Goal: Task Accomplishment & Management: Manage account settings

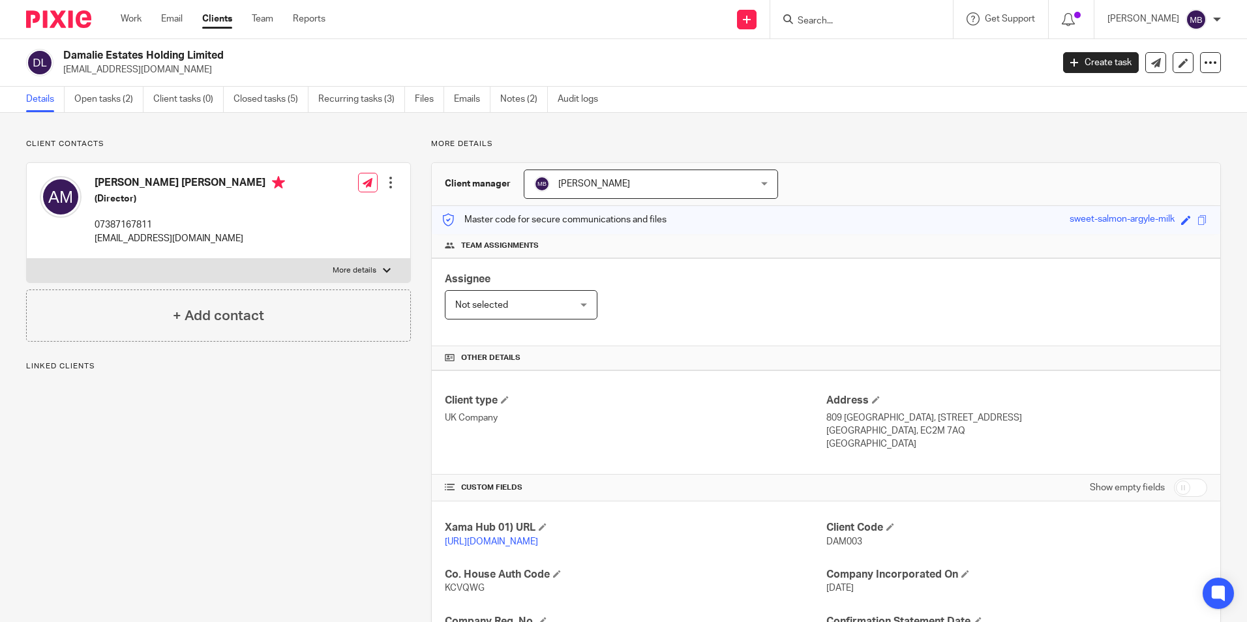
click at [128, 113] on div "Client contacts Andre Dwayne Mcclymont (Director) 07387167811 innovationbuilder…" at bounding box center [623, 447] width 1247 height 669
click at [121, 104] on link "Open tasks (2)" at bounding box center [108, 99] width 69 height 25
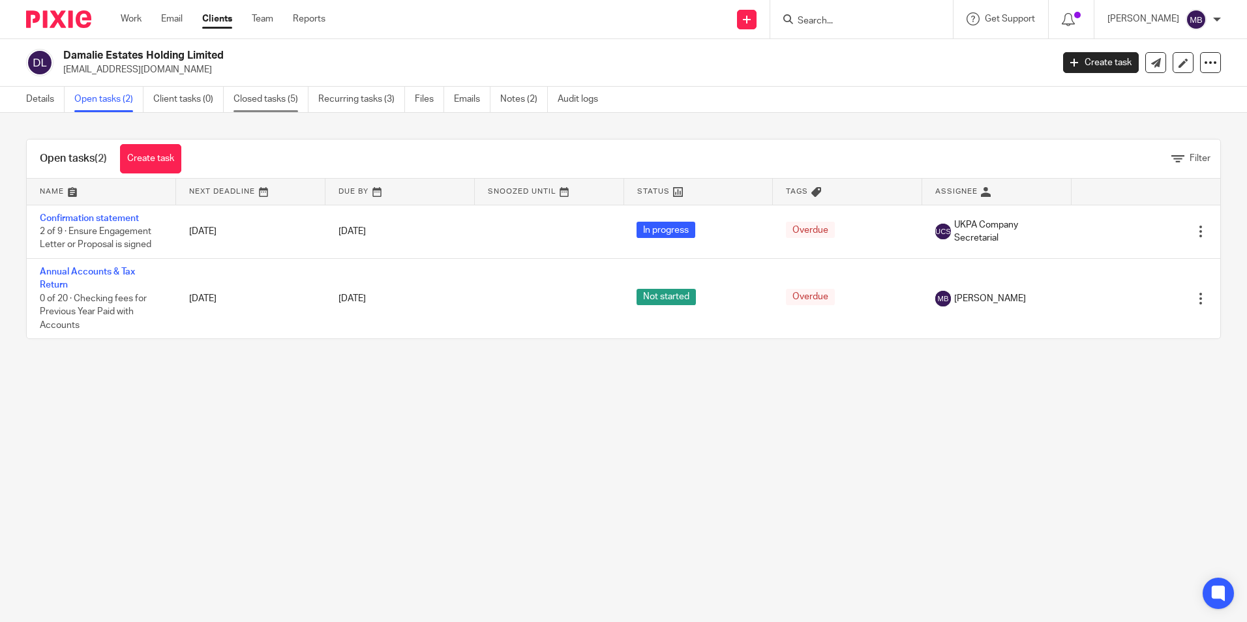
click at [241, 110] on link "Closed tasks (5)" at bounding box center [270, 99] width 75 height 25
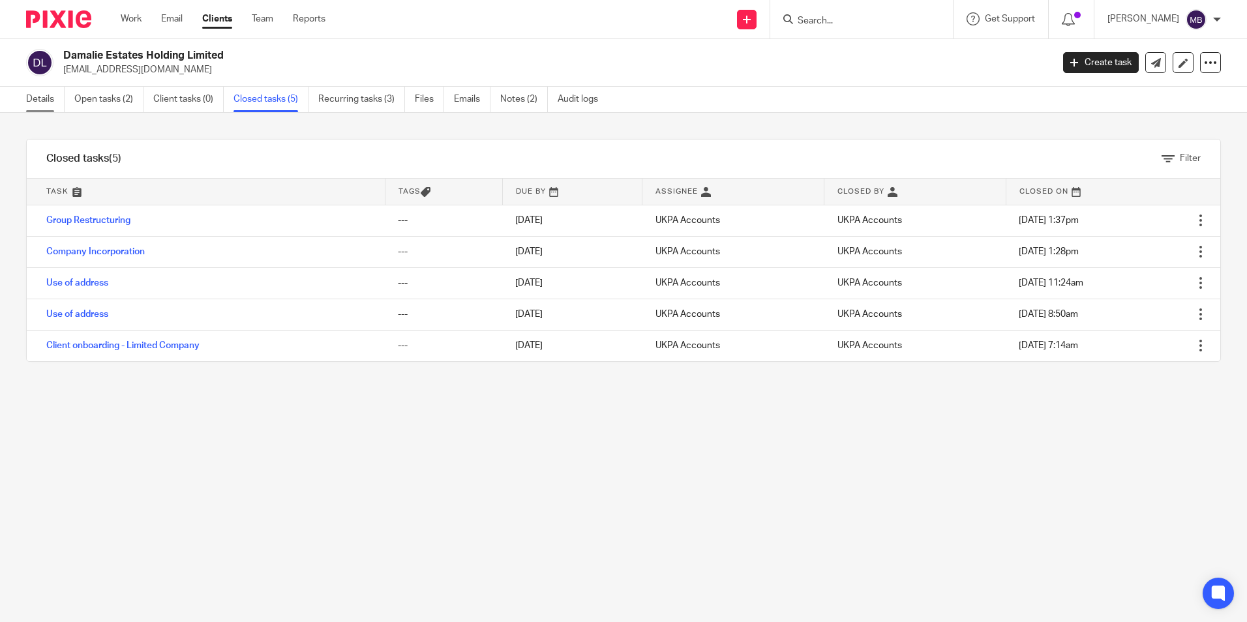
click at [57, 102] on link "Details" at bounding box center [45, 99] width 38 height 25
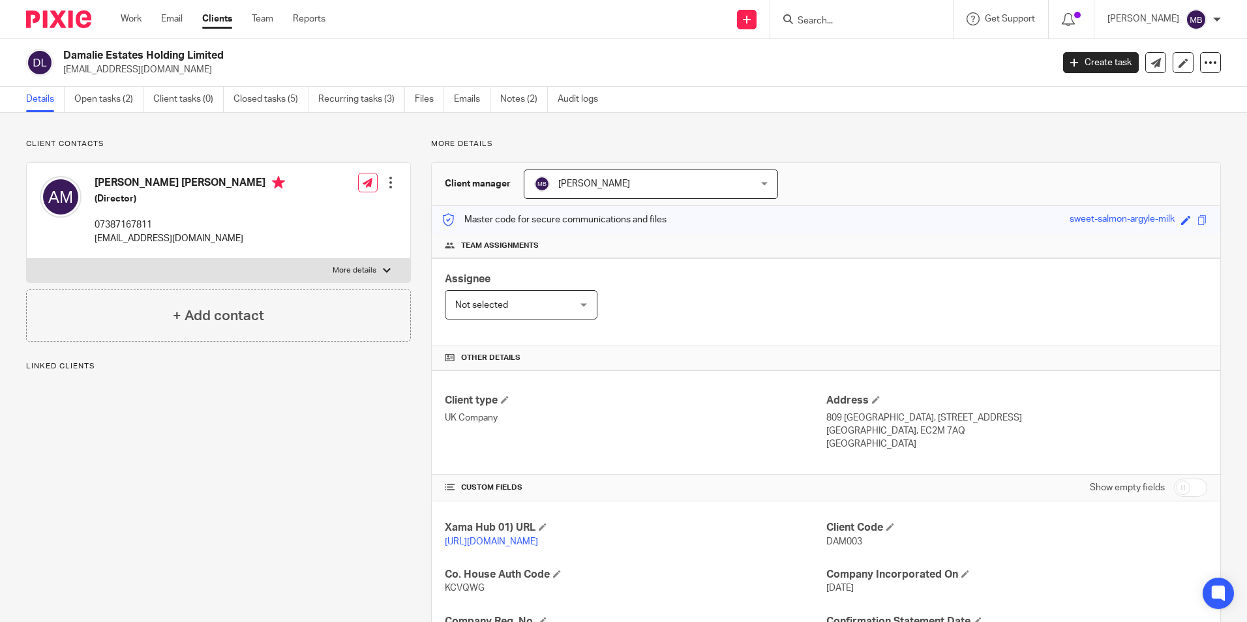
click at [121, 108] on link "Open tasks (2)" at bounding box center [108, 99] width 69 height 25
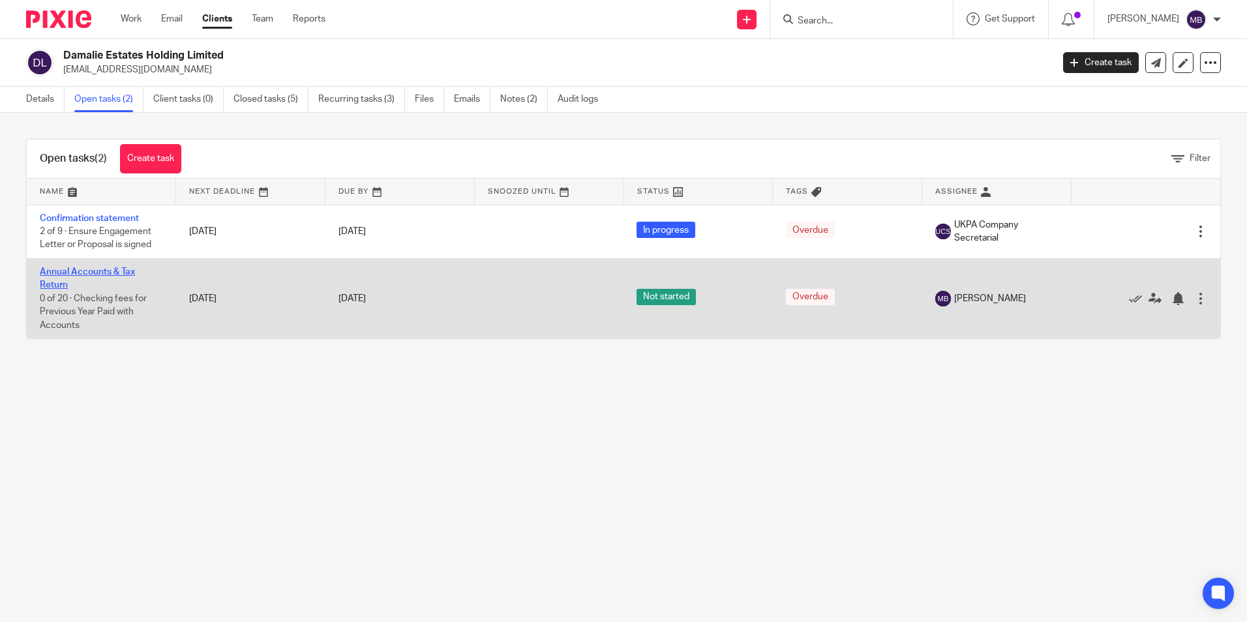
click at [106, 269] on link "Annual Accounts & Tax Return" at bounding box center [87, 278] width 95 height 22
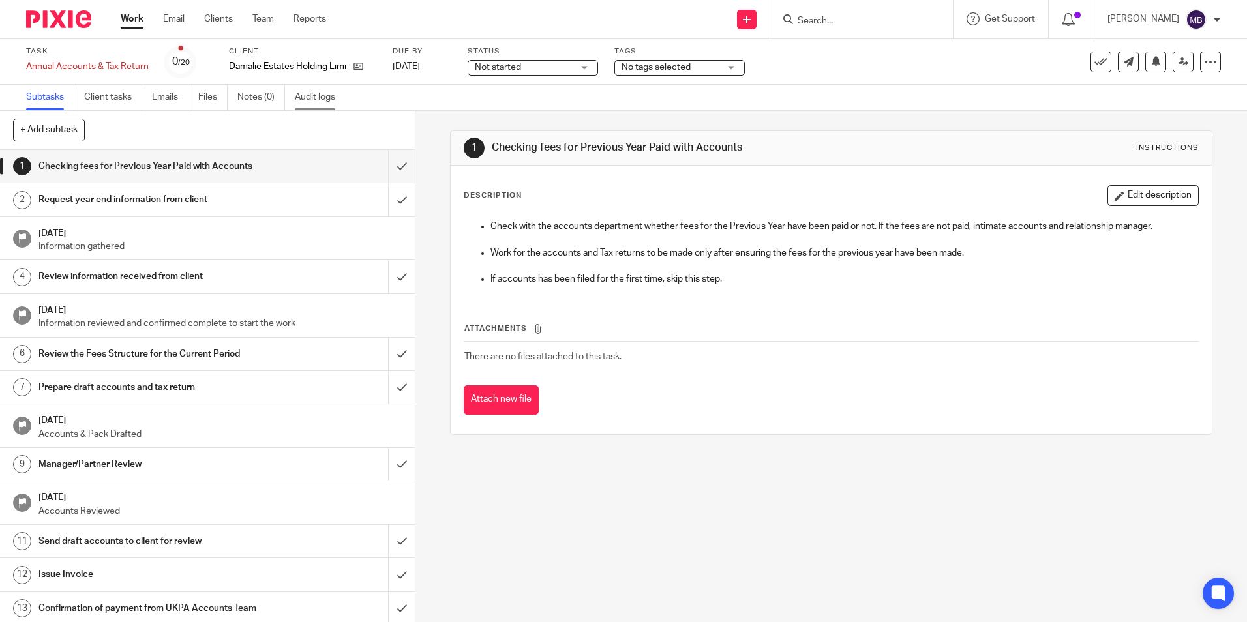
click at [315, 104] on link "Audit logs" at bounding box center [320, 97] width 50 height 25
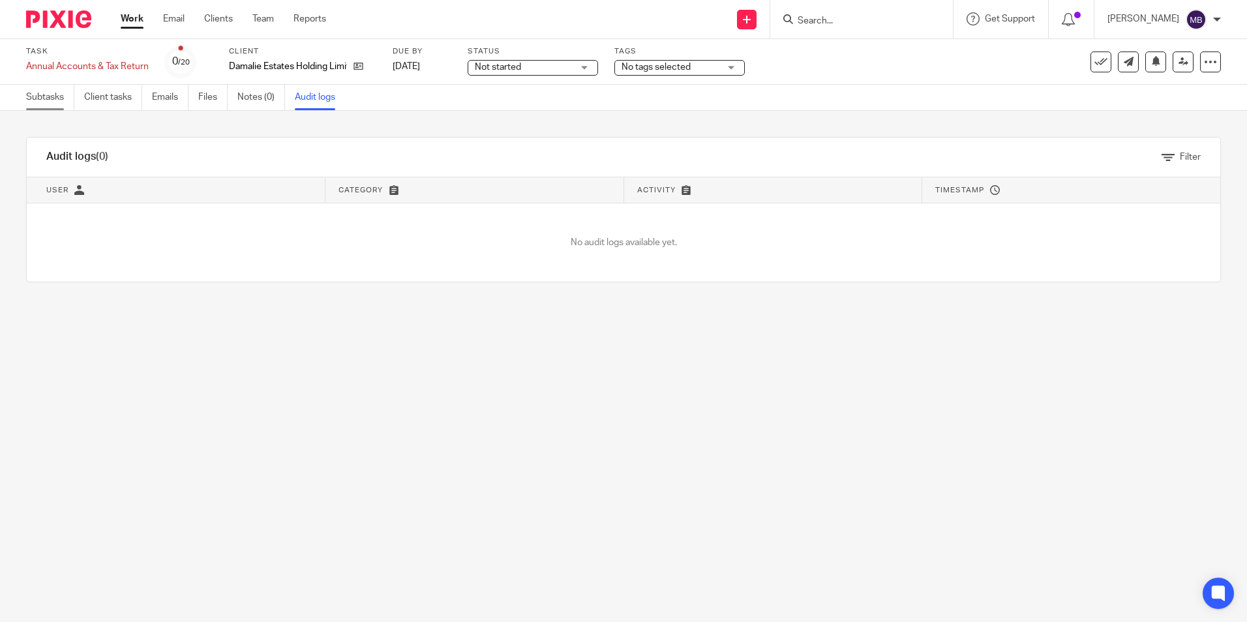
click at [50, 102] on link "Subtasks" at bounding box center [50, 97] width 48 height 25
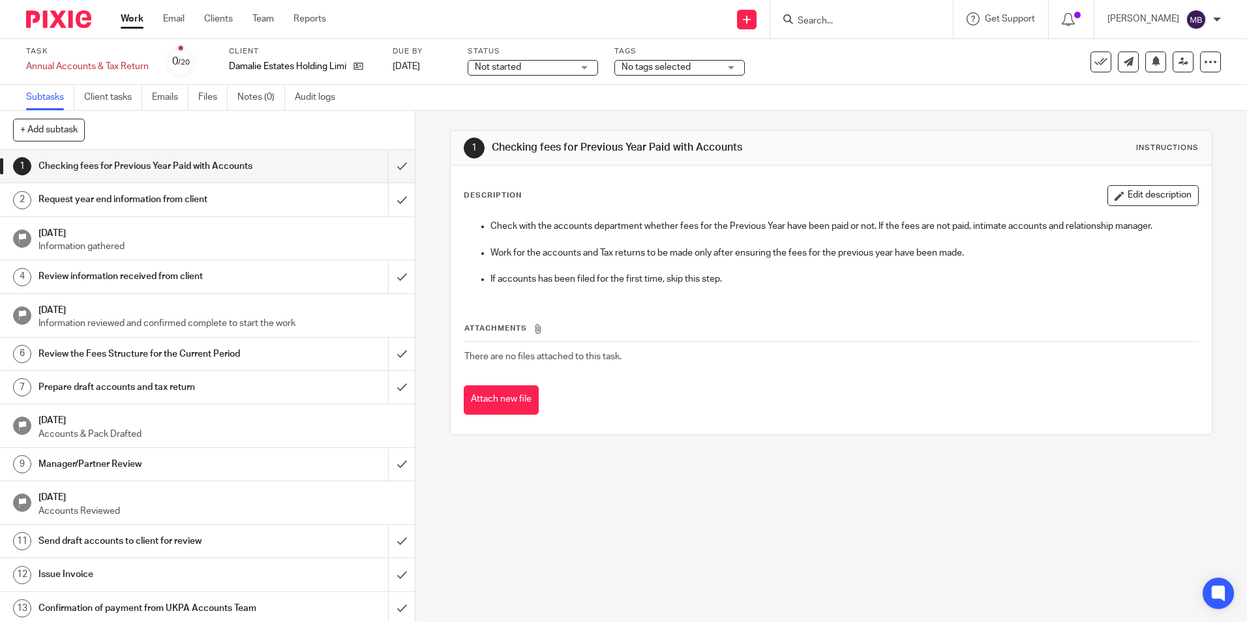
click at [65, 17] on img at bounding box center [58, 19] width 65 height 18
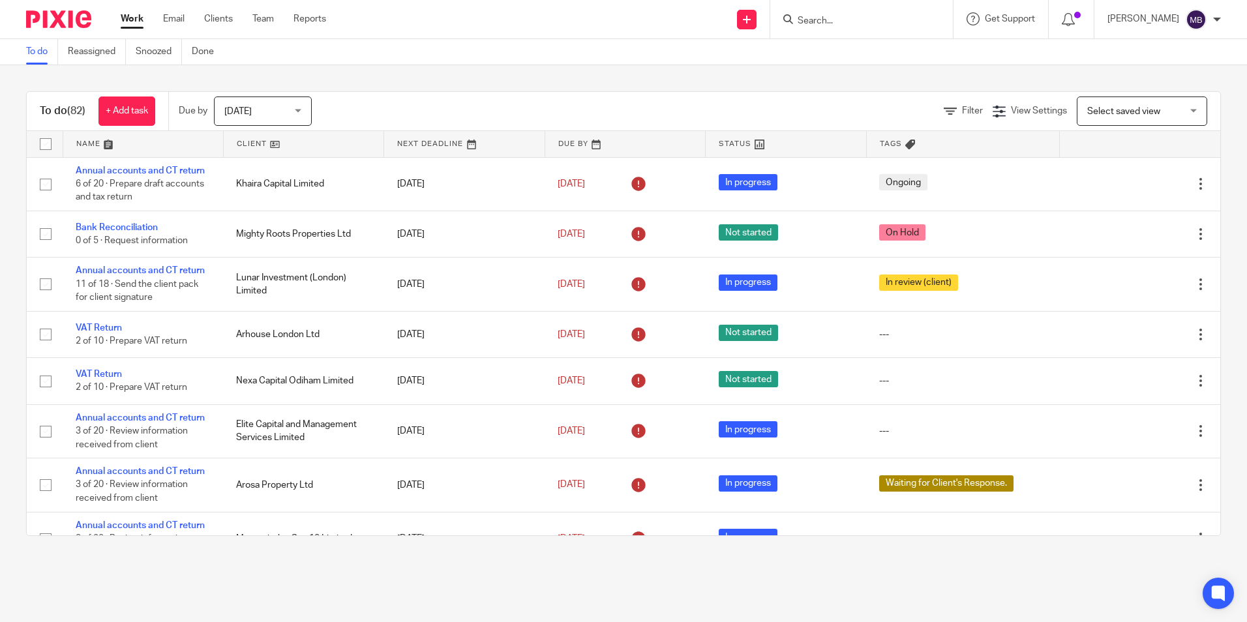
click at [838, 16] on input "Search" at bounding box center [854, 22] width 117 height 12
type input "S"
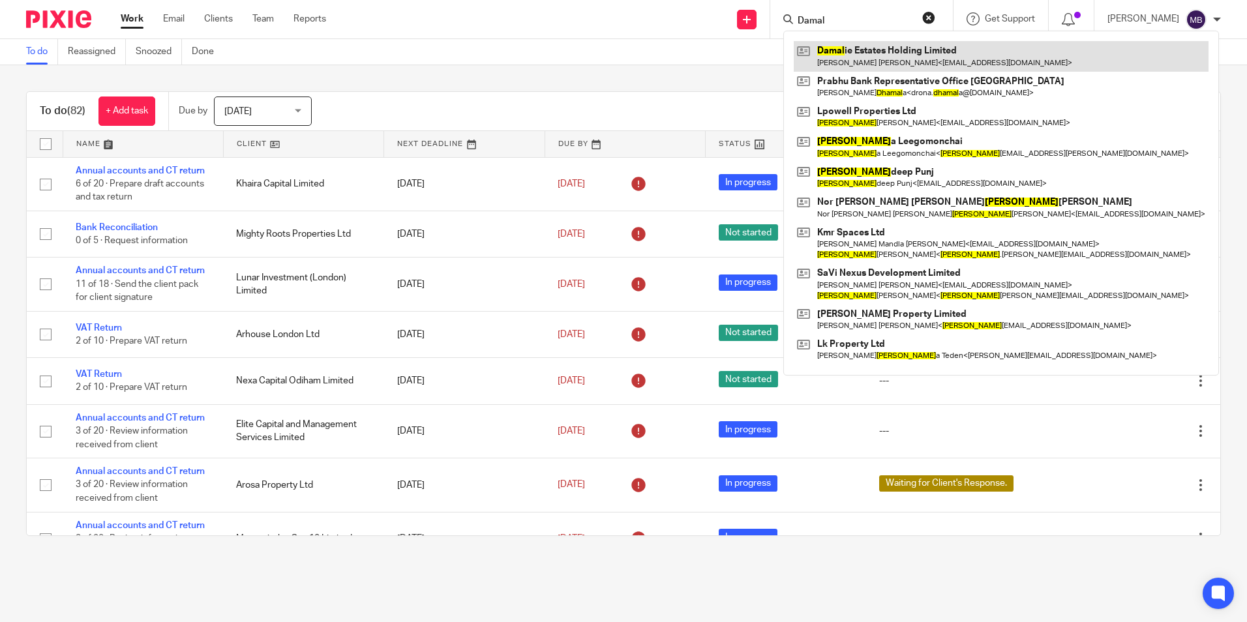
type input "Damal"
click at [881, 61] on link at bounding box center [1001, 56] width 415 height 30
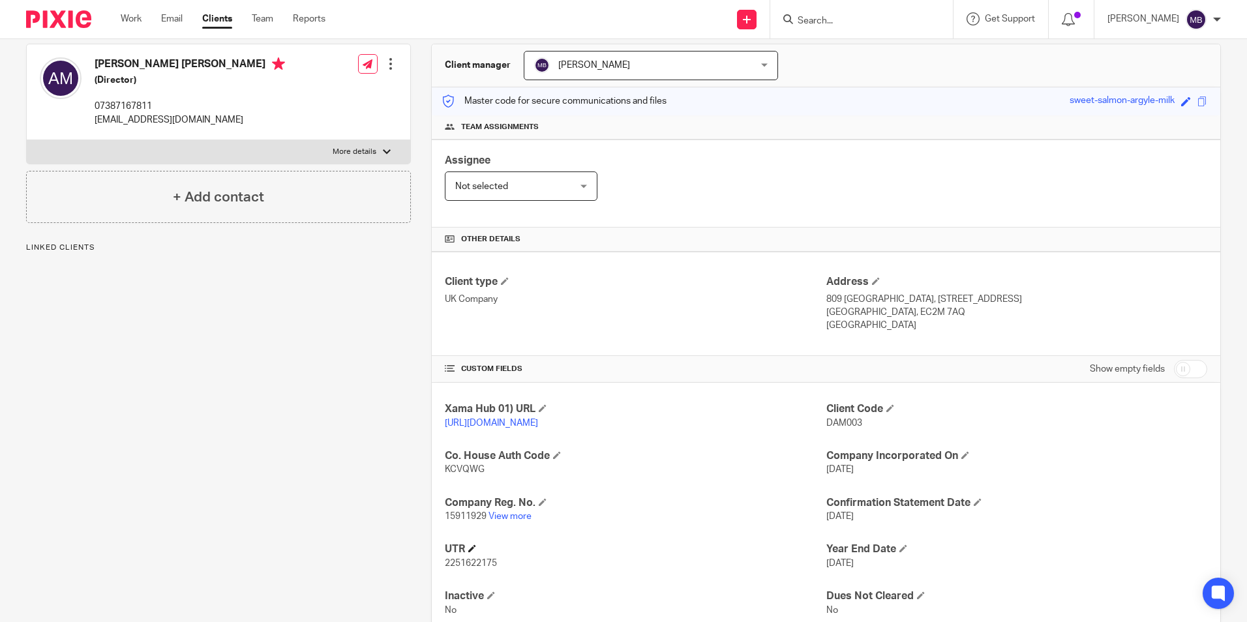
scroll to position [173, 0]
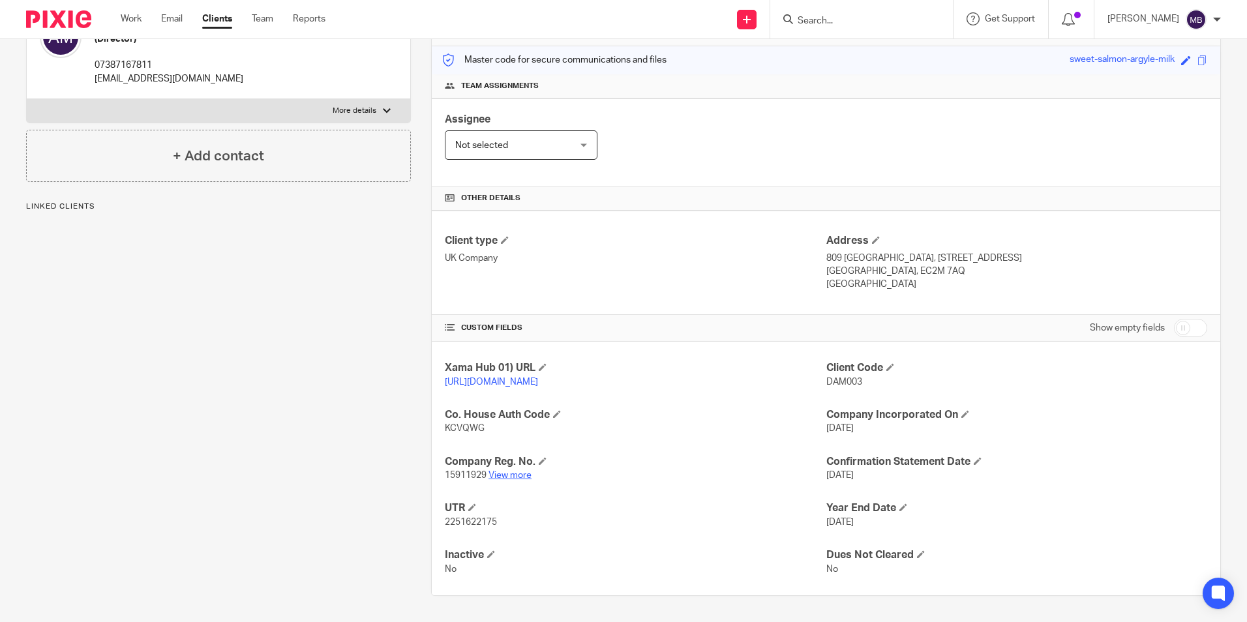
click at [511, 471] on link "View more" at bounding box center [509, 475] width 43 height 9
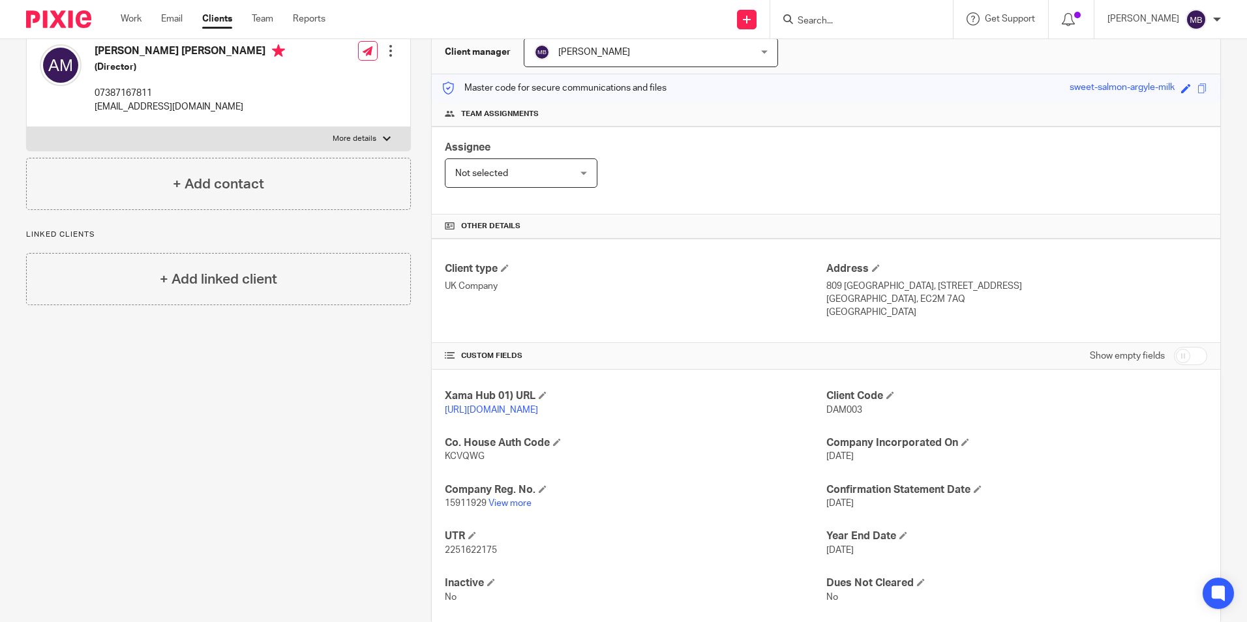
scroll to position [0, 0]
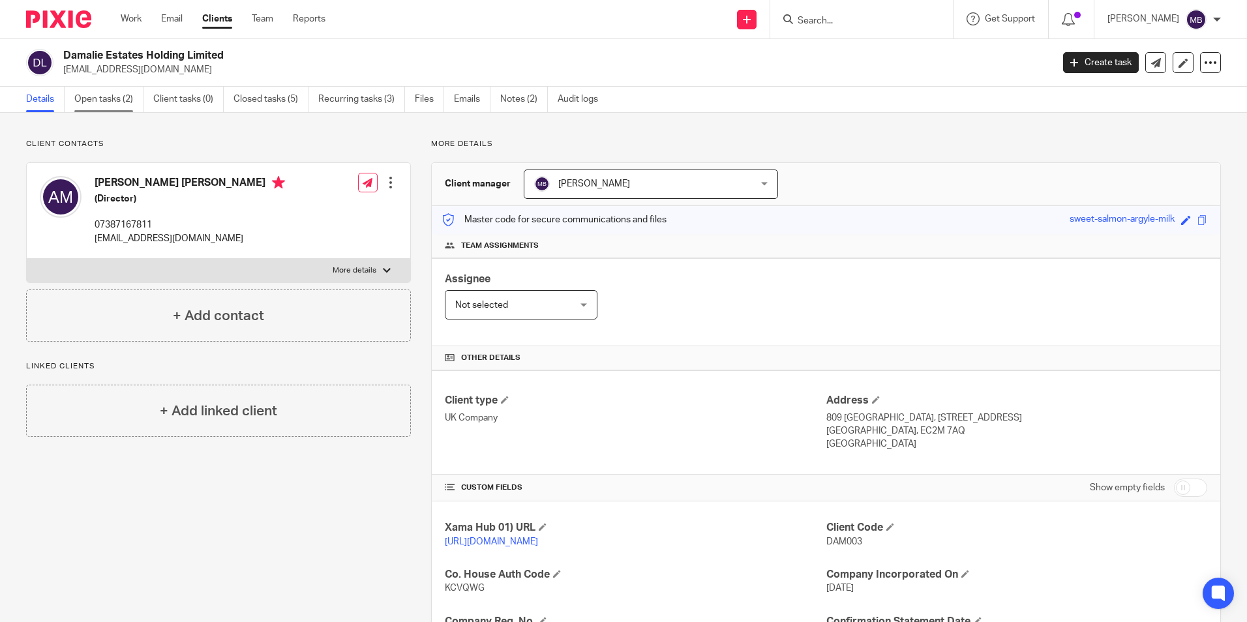
click at [115, 106] on link "Open tasks (2)" at bounding box center [108, 99] width 69 height 25
